Goal: Check status: Check status

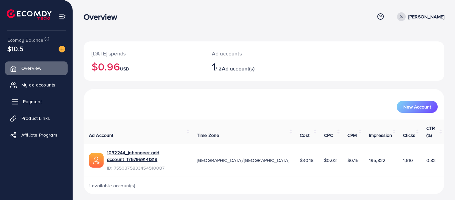
click at [33, 102] on span "Payment" at bounding box center [32, 101] width 19 height 7
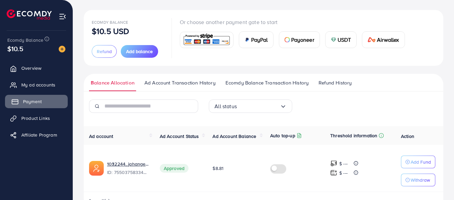
scroll to position [51, 0]
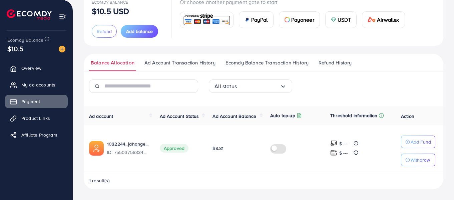
click at [324, 64] on span "Refund History" at bounding box center [334, 62] width 33 height 7
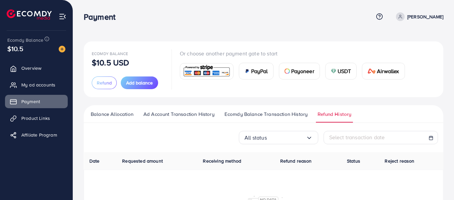
scroll to position [83, 0]
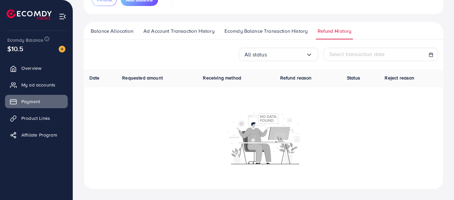
click at [144, 77] on span "Requested amount" at bounding box center [142, 77] width 41 height 7
click at [211, 80] on span "Receiving method" at bounding box center [222, 77] width 38 height 7
click at [289, 76] on span "Refund reason" at bounding box center [296, 77] width 32 height 7
drag, startPoint x: 348, startPoint y: 78, endPoint x: 388, endPoint y: 79, distance: 39.7
click at [388, 79] on tr "Date Requested amount Receiving method Refund reason Status Reject reason" at bounding box center [263, 78] width 359 height 18
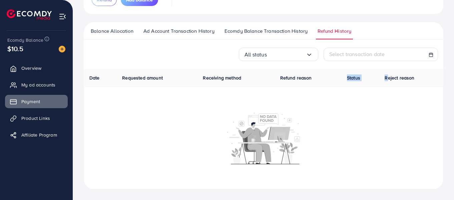
click at [388, 79] on span "Reject reason" at bounding box center [399, 77] width 30 height 7
click at [388, 84] on th "Reject reason" at bounding box center [411, 78] width 64 height 18
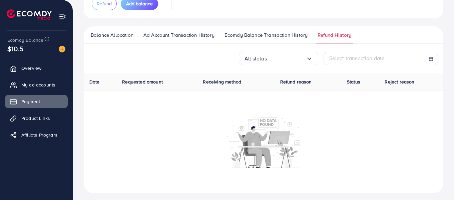
scroll to position [80, 0]
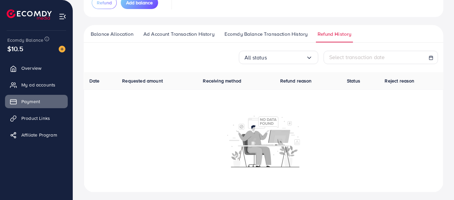
click at [95, 82] on span "Date" at bounding box center [94, 80] width 10 height 7
click at [429, 58] on icon at bounding box center [430, 57] width 5 height 5
click at [425, 59] on div "Select transaction date" at bounding box center [380, 57] width 103 height 8
select select "*"
select select "**"
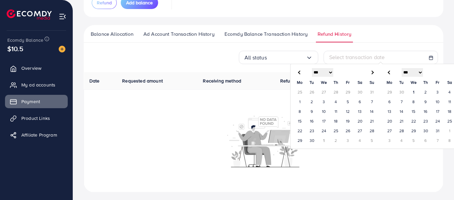
click at [371, 72] on span at bounding box center [372, 72] width 4 height 4
click at [298, 72] on span at bounding box center [300, 72] width 4 height 4
select select "*"
select select "**"
click at [298, 72] on span at bounding box center [300, 72] width 4 height 4
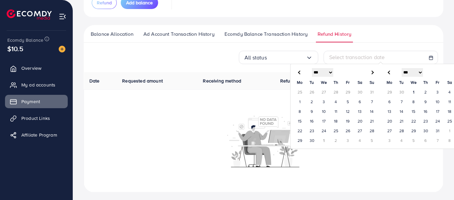
select select "*"
click at [349, 164] on div at bounding box center [264, 141] width 352 height 52
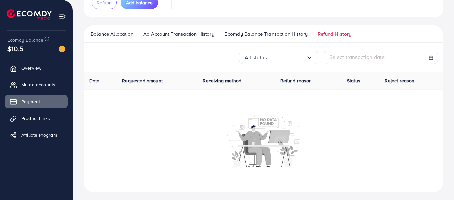
click at [349, 164] on div at bounding box center [264, 141] width 352 height 52
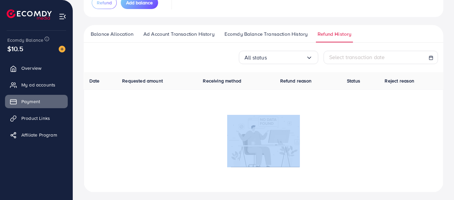
click at [349, 164] on div at bounding box center [264, 141] width 352 height 52
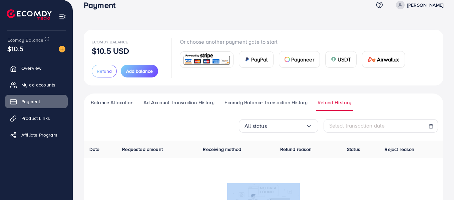
scroll to position [13, 0]
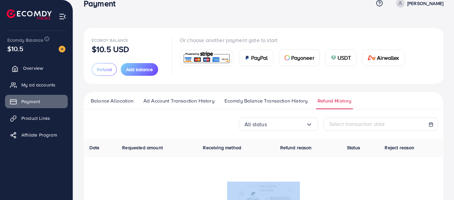
click at [33, 67] on span "Overview" at bounding box center [33, 68] width 20 height 7
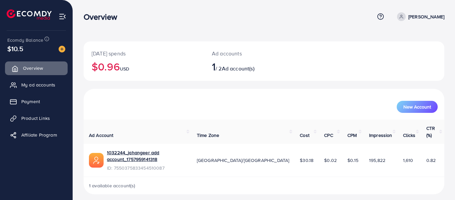
click at [37, 70] on span "Overview" at bounding box center [33, 68] width 20 height 7
click at [43, 66] on link "Overview" at bounding box center [36, 67] width 63 height 13
click at [155, 21] on div "Overview" at bounding box center [229, 17] width 291 height 10
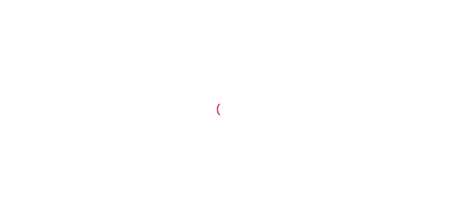
click at [310, 109] on div at bounding box center [227, 100] width 455 height 200
click at [276, 71] on div at bounding box center [227, 100] width 455 height 200
